Goal: Obtain resource: Obtain resource

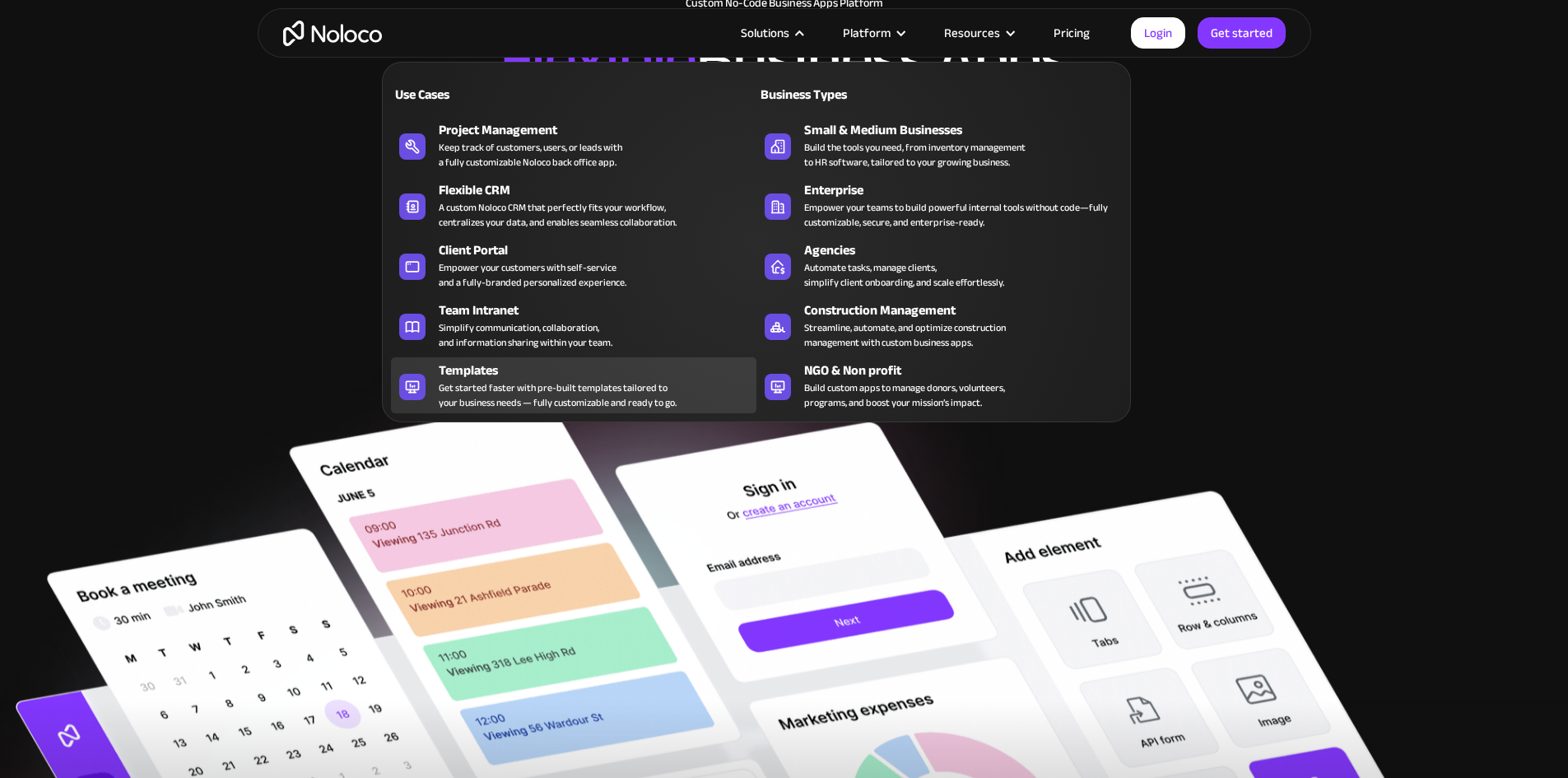
click at [697, 406] on div "Templates Get started faster with pre-built templates tailored to your business…" at bounding box center [593, 385] width 310 height 50
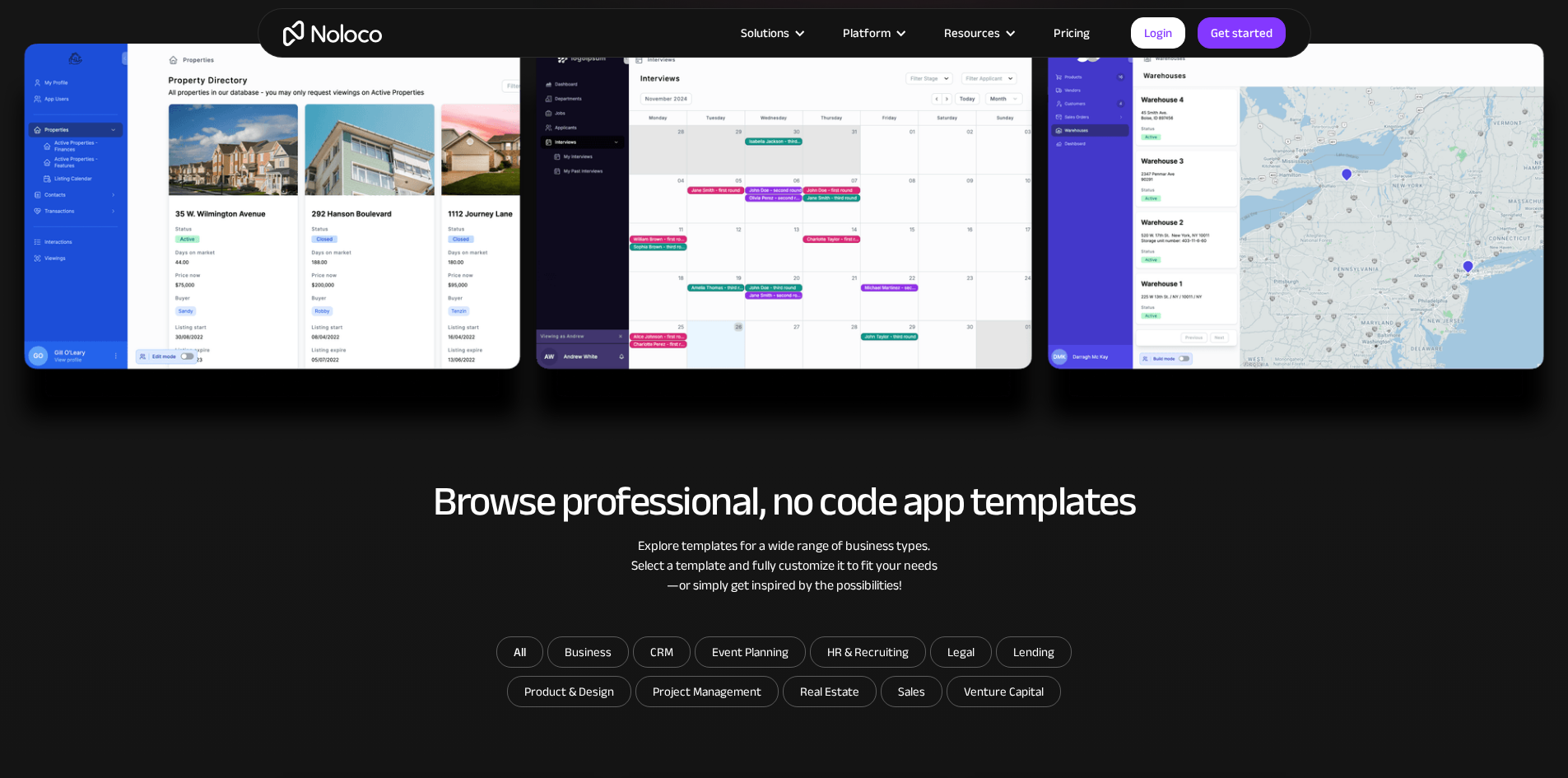
scroll to position [515, 0]
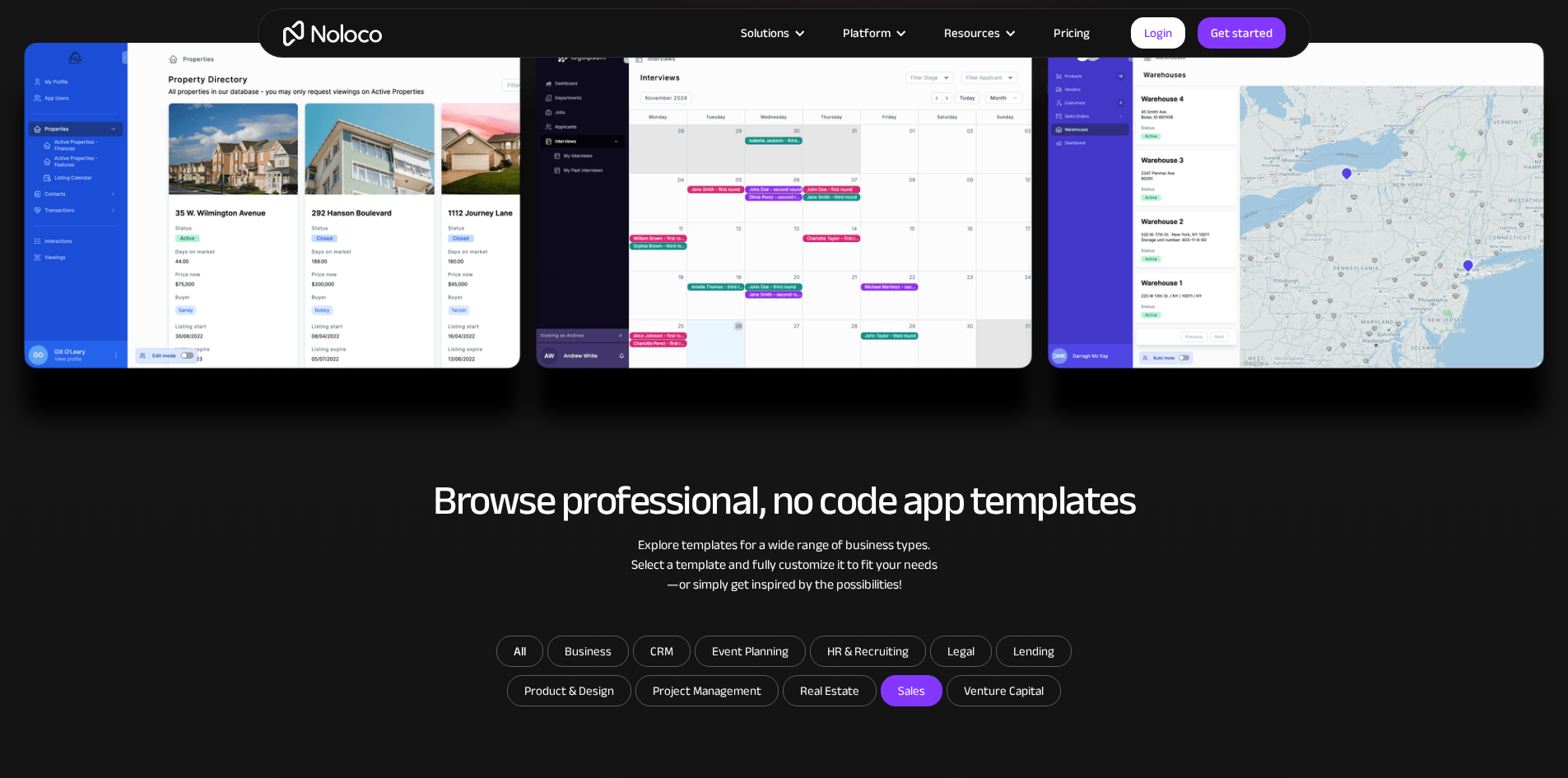
click at [875, 687] on input "Sales" at bounding box center [829, 690] width 92 height 30
checkbox input "true"
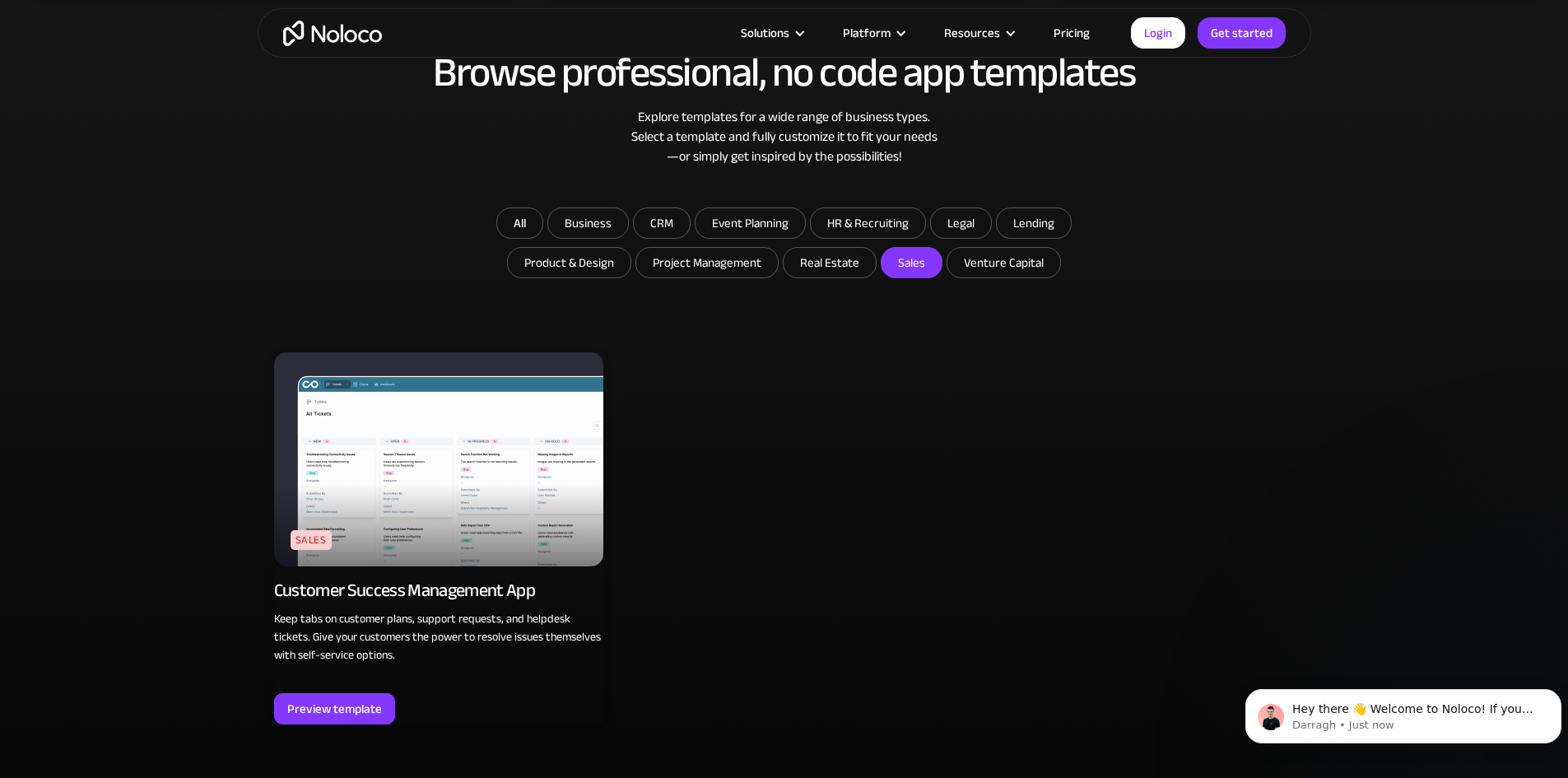
scroll to position [0, 0]
click at [11, 135] on div "Browse professional, no code app templates Explore templates for a wide range o…" at bounding box center [784, 420] width 1568 height 773
